Goal: Transaction & Acquisition: Purchase product/service

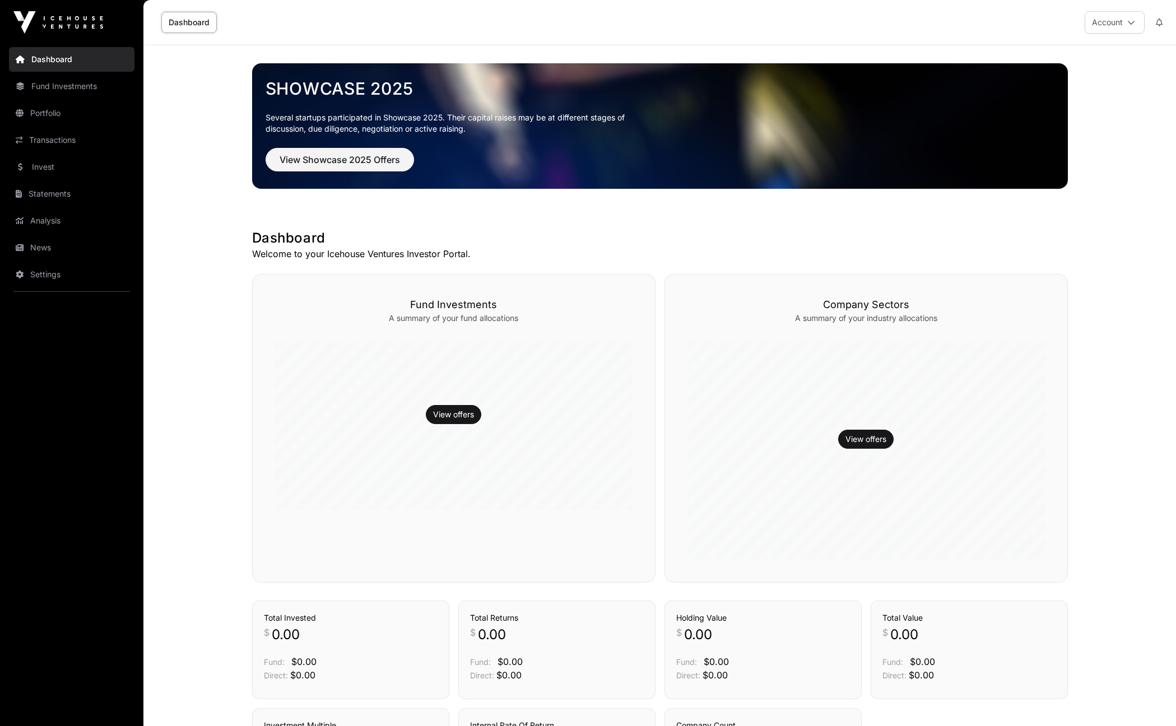
click at [879, 27] on button "Account" at bounding box center [1115, 22] width 60 height 22
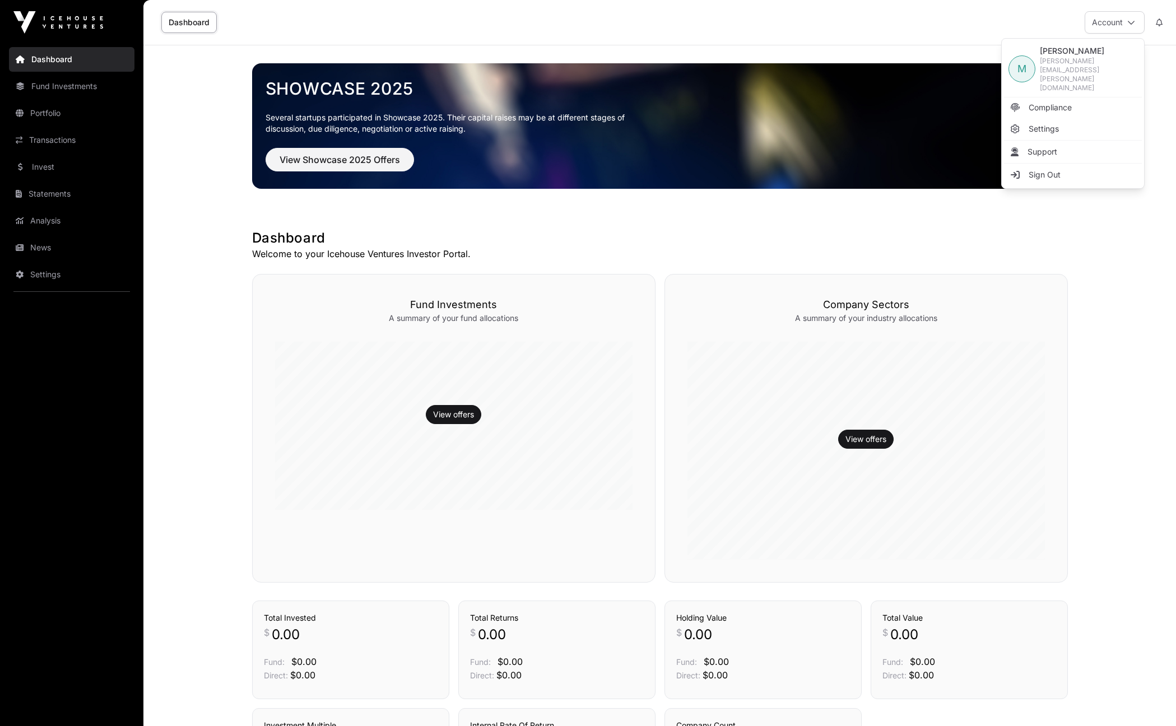
click at [879, 305] on main "Showcase 2025 Several startups participated in Showcase 2025. Their capital rai…" at bounding box center [659, 473] width 1033 height 856
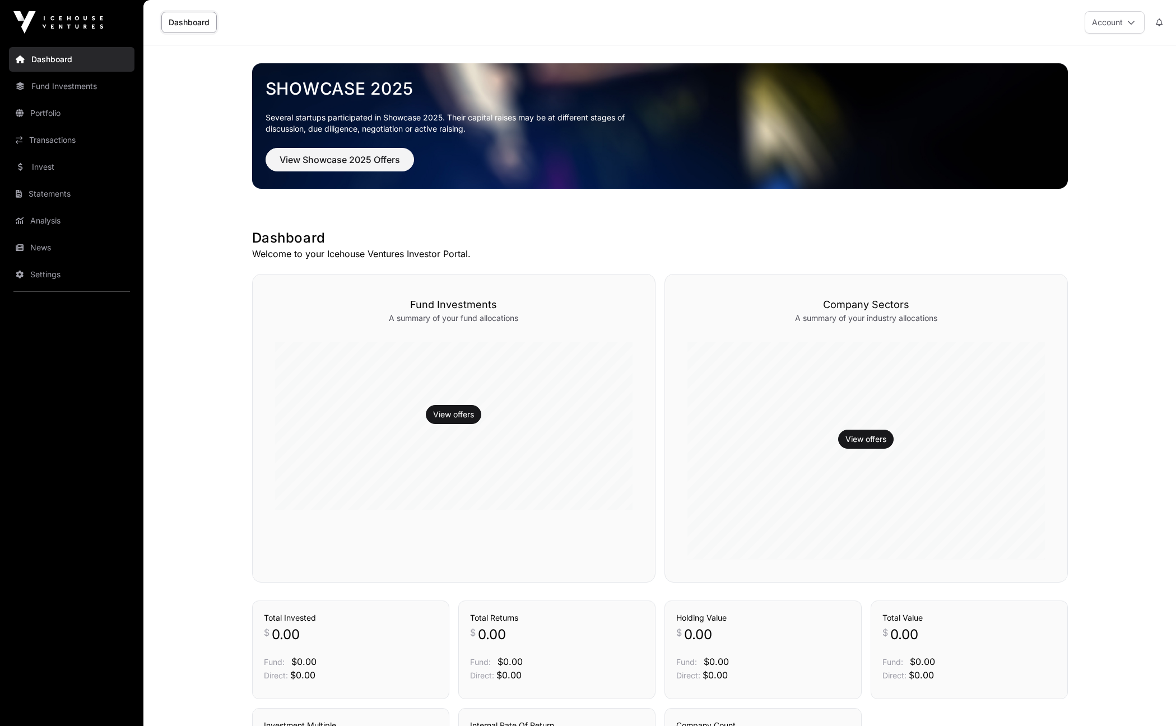
click at [47, 164] on link "Invest" at bounding box center [72, 167] width 126 height 25
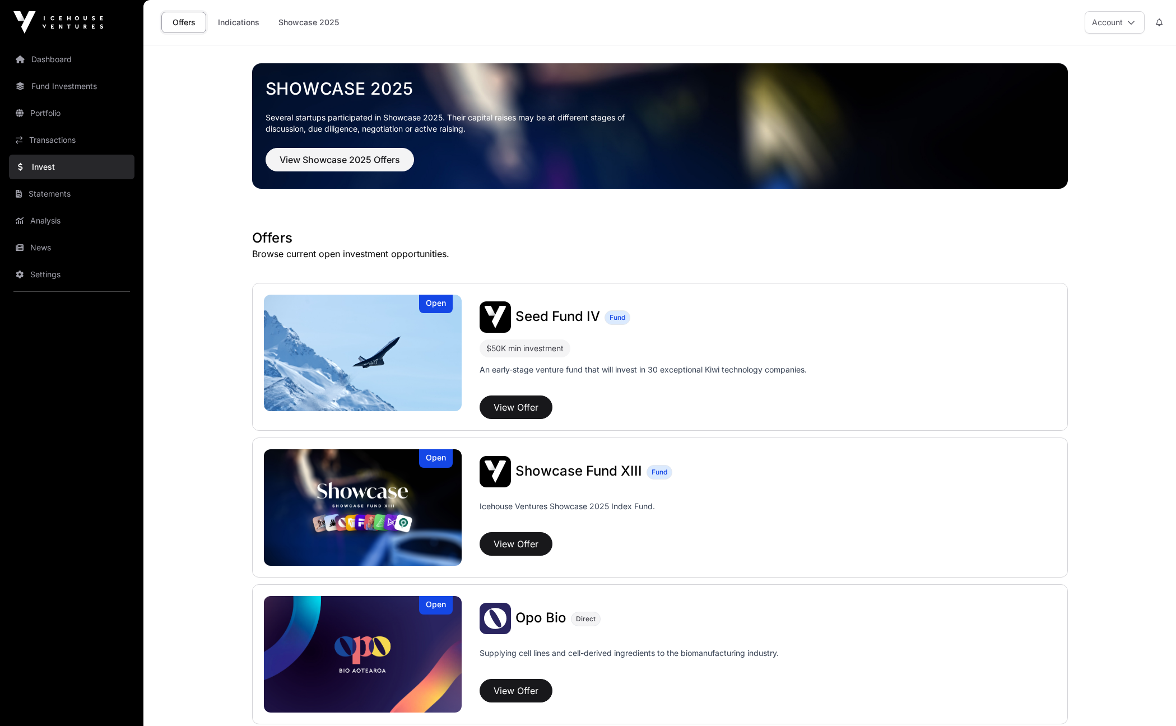
click at [47, 113] on link "Portfolio" at bounding box center [72, 113] width 126 height 25
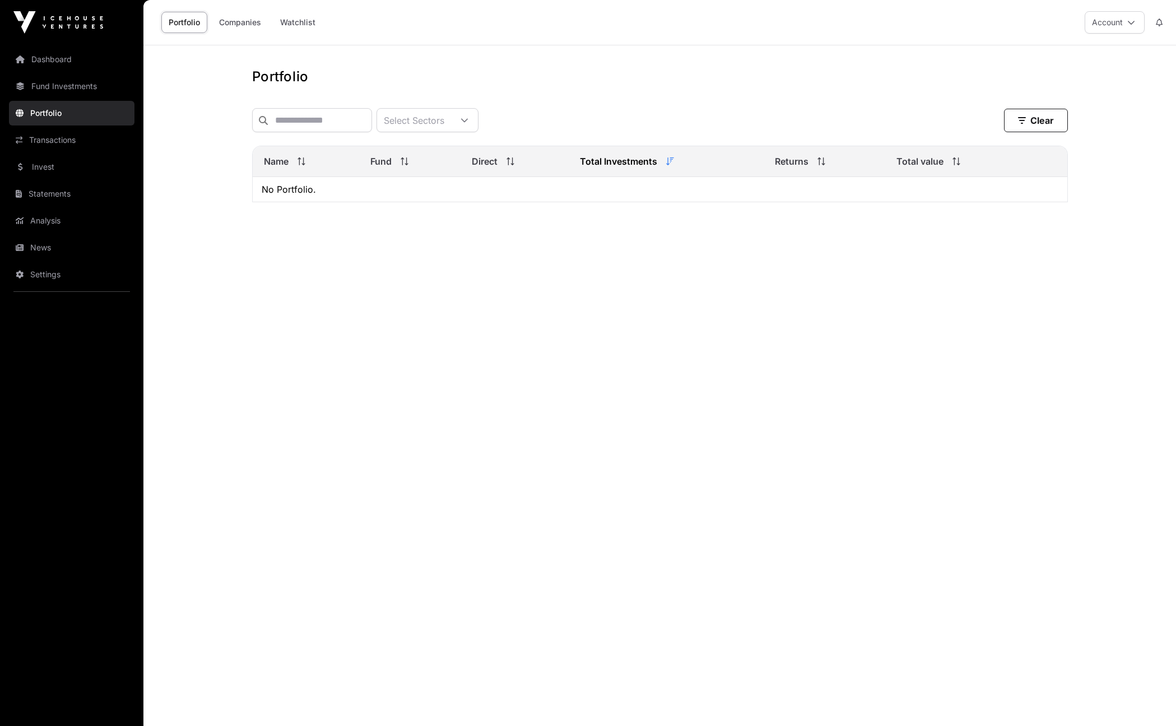
click at [45, 165] on link "Invest" at bounding box center [72, 167] width 126 height 25
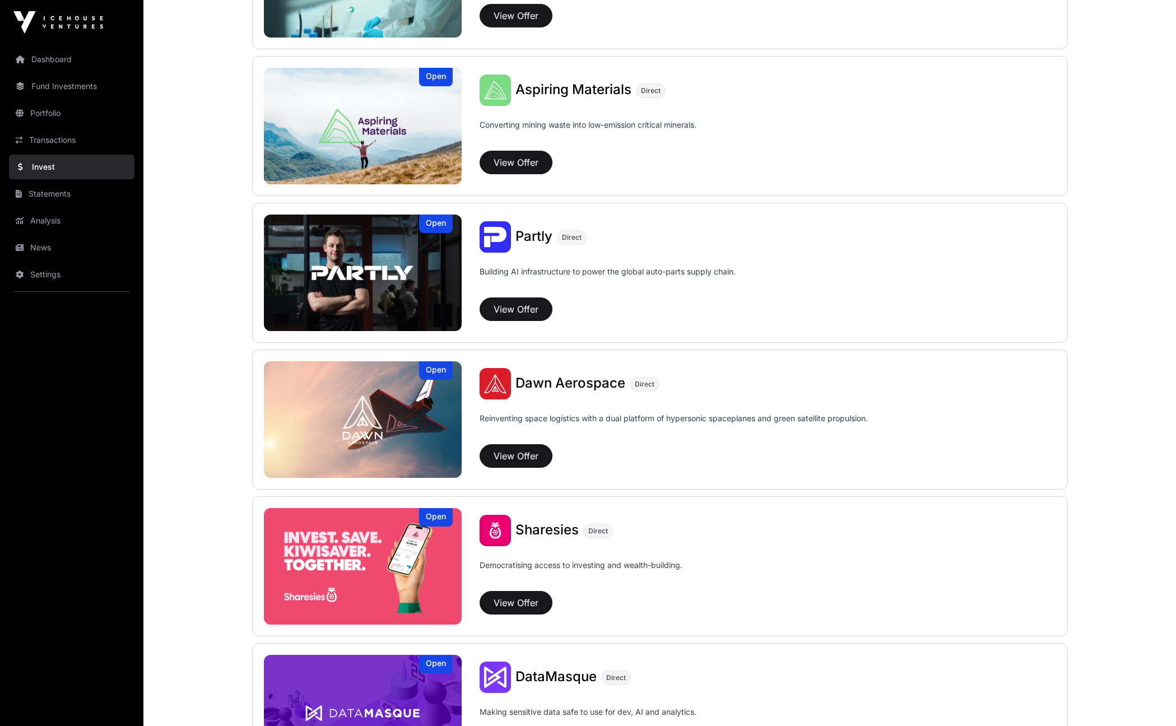
scroll to position [1101, 0]
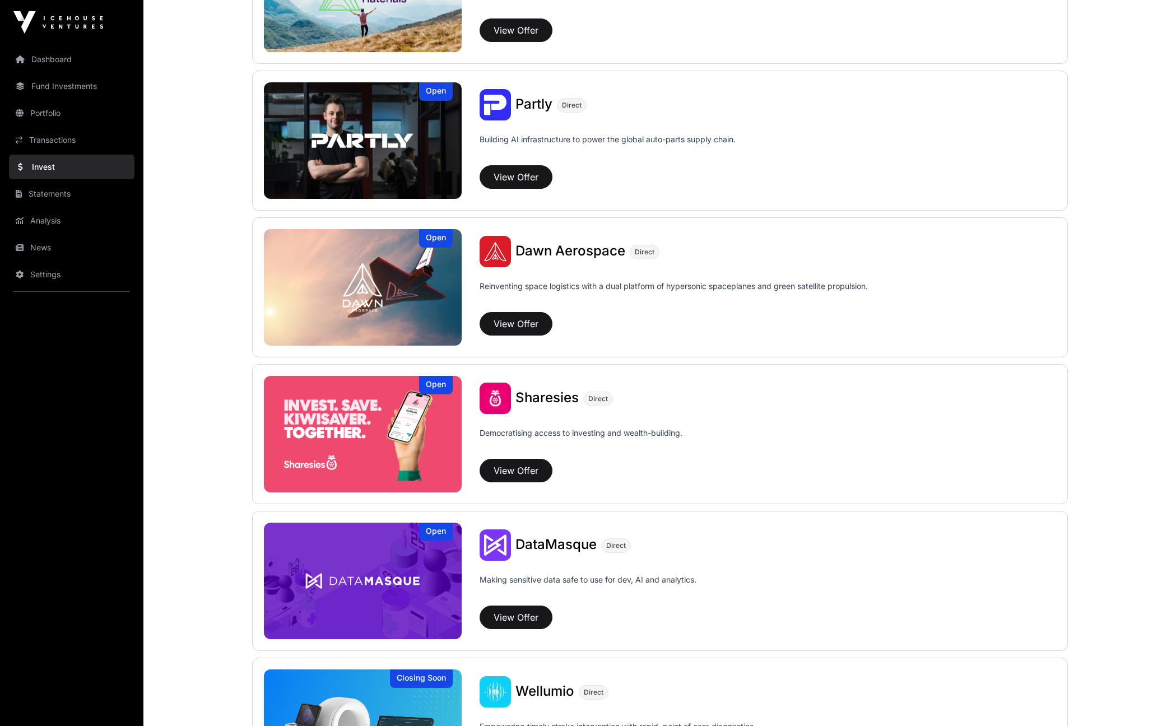
click at [520, 471] on button "View Offer" at bounding box center [516, 471] width 73 height 24
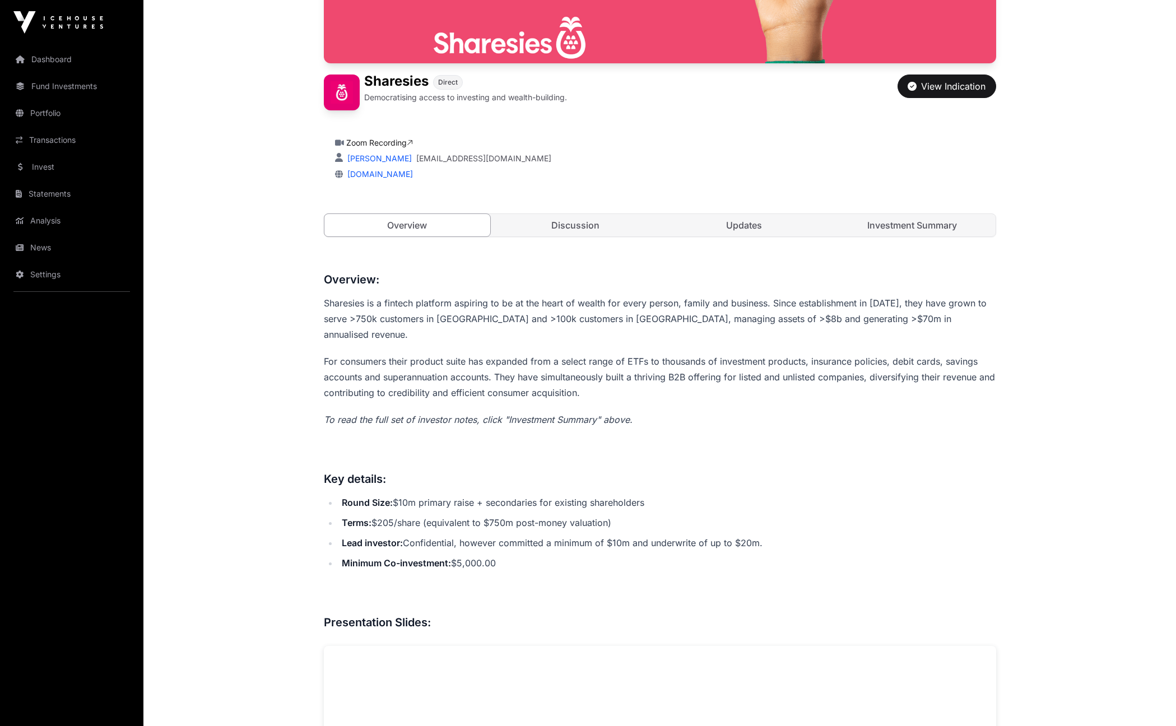
scroll to position [249, 0]
